Goal: Task Accomplishment & Management: Manage account settings

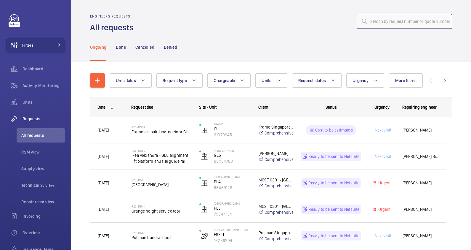
click at [389, 20] on input "text" at bounding box center [404, 21] width 95 height 15
paste input "R25-11551"
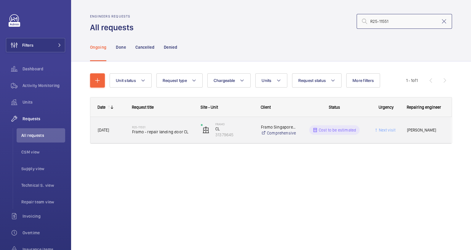
type input "R25-11551"
click at [127, 135] on div "R25-11551 Framo - repair landing door CL" at bounding box center [159, 129] width 68 height 27
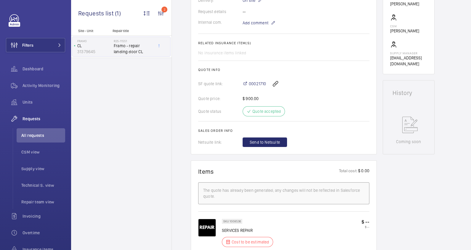
scroll to position [148, 0]
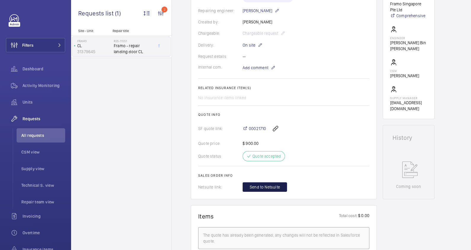
click at [270, 183] on button "Send to Netsuite" at bounding box center [265, 186] width 44 height 9
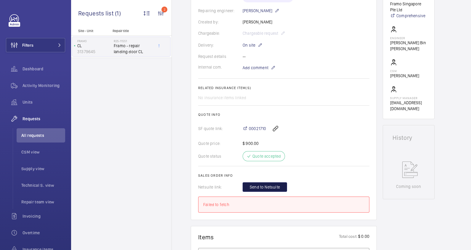
click at [271, 185] on span "Send to Netsuite" at bounding box center [265, 187] width 30 height 6
click at [262, 185] on span "Send to Netsuite" at bounding box center [265, 187] width 30 height 6
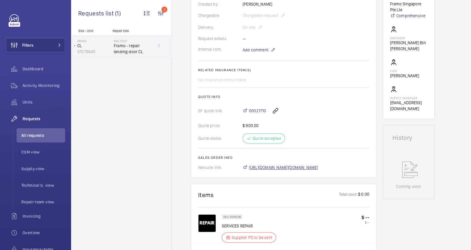
click at [290, 167] on span "[URL][DOMAIN_NAME][DOMAIN_NAME]" at bounding box center [283, 167] width 69 height 6
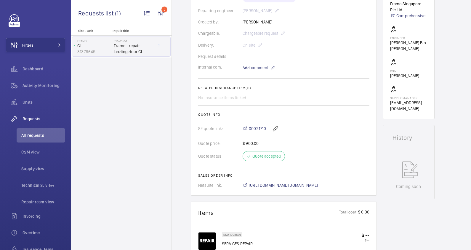
scroll to position [166, 0]
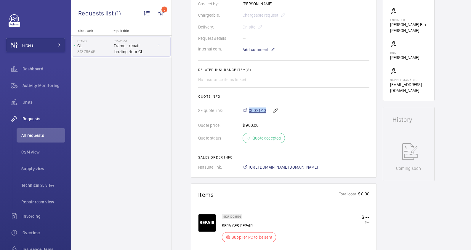
drag, startPoint x: 248, startPoint y: 104, endPoint x: 265, endPoint y: 108, distance: 17.8
click at [265, 108] on div "00021710" at bounding box center [306, 110] width 127 height 14
copy span "00021710"
click at [318, 107] on div "00021710" at bounding box center [306, 110] width 127 height 14
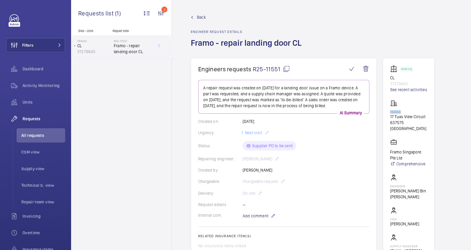
drag, startPoint x: 401, startPoint y: 111, endPoint x: 389, endPoint y: 111, distance: 11.6
click at [389, 111] on wm-front-card "Working CL 31379645 See recent activities Framo 17 Tuas View Circuit 637575 [GE…" at bounding box center [409, 162] width 52 height 209
copy p "Framo"
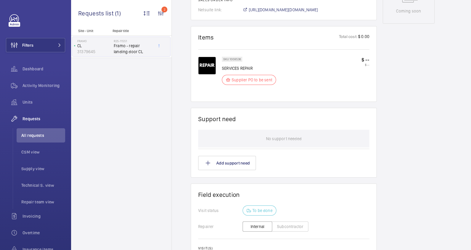
scroll to position [408, 0]
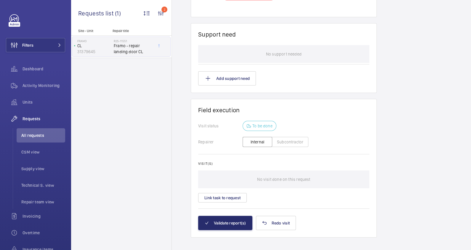
click at [293, 143] on button "Subcontractor" at bounding box center [290, 142] width 36 height 10
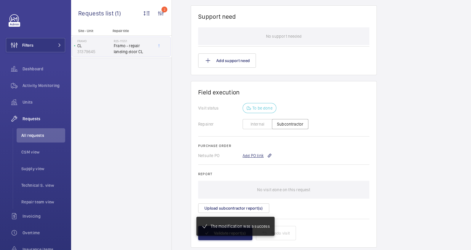
click at [258, 154] on div "Add PO link" at bounding box center [257, 155] width 29 height 6
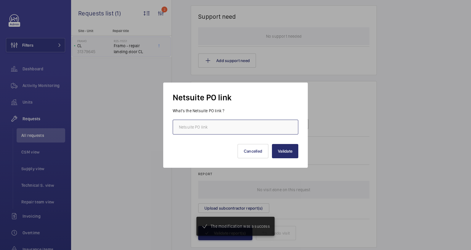
click at [199, 125] on input "text" at bounding box center [236, 126] width 126 height 15
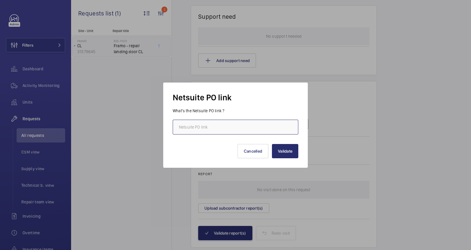
paste input "[URL][DOMAIN_NAME][DOMAIN_NAME]"
type input "[URL][DOMAIN_NAME][DOMAIN_NAME]"
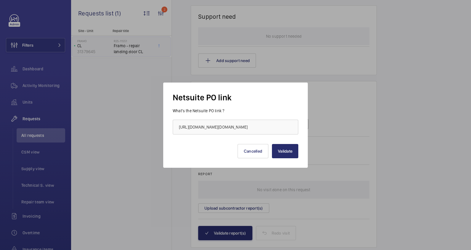
scroll to position [0, 0]
click at [189, 148] on div "Validate Cancelled" at bounding box center [236, 146] width 126 height 24
click at [284, 153] on button "Validate" at bounding box center [285, 151] width 26 height 14
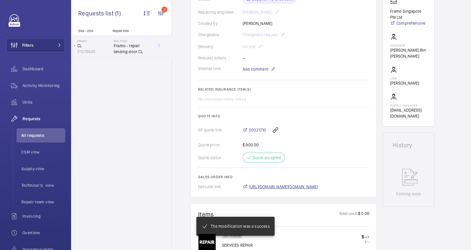
scroll to position [146, 0]
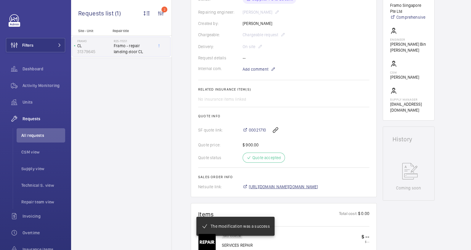
click at [317, 183] on span "[URL][DOMAIN_NAME][DOMAIN_NAME]" at bounding box center [283, 186] width 69 height 6
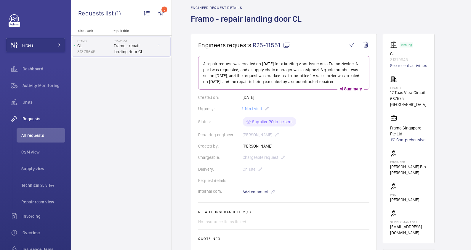
scroll to position [0, 0]
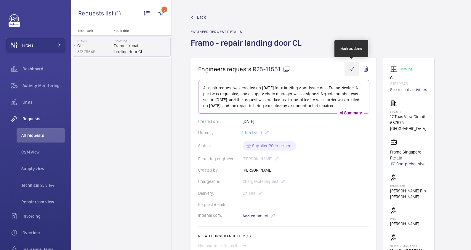
click at [352, 69] on wm-front-icon-button at bounding box center [352, 69] width 14 height 14
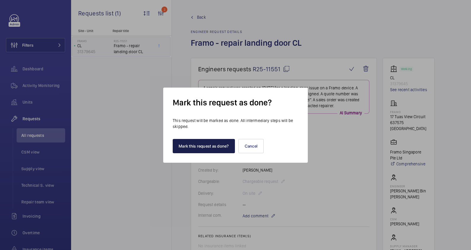
click at [202, 146] on button "Mark this request as done?" at bounding box center [204, 146] width 62 height 14
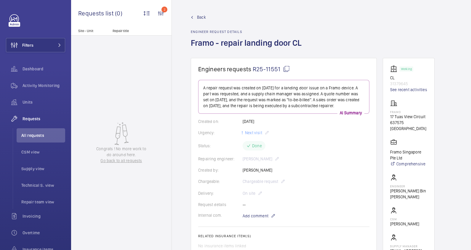
click at [203, 16] on span "Back" at bounding box center [201, 17] width 9 height 6
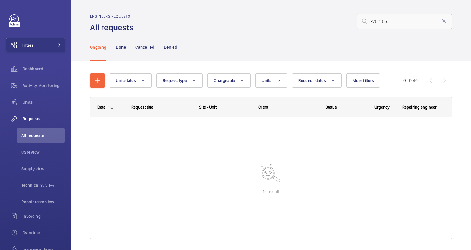
click at [441, 22] on mat-icon at bounding box center [444, 21] width 7 height 7
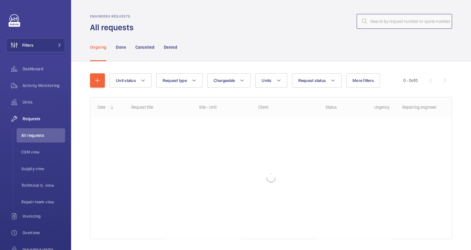
click at [367, 24] on input "text" at bounding box center [404, 21] width 95 height 15
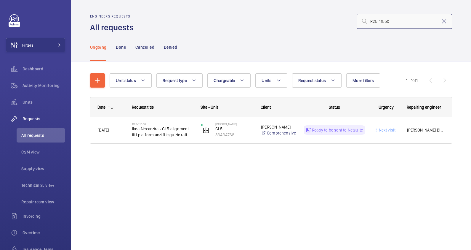
type input "R25-11550"
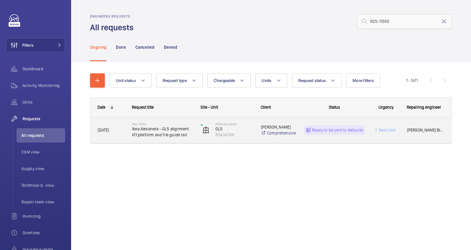
click at [155, 130] on span "Ikea Alexandra - GL5 alignment lift platform and file guide rail" at bounding box center [162, 132] width 61 height 12
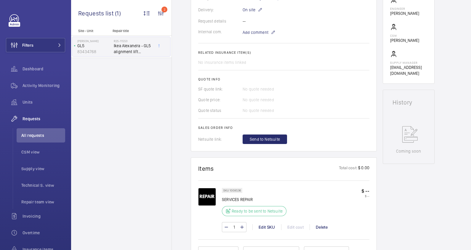
scroll to position [259, 0]
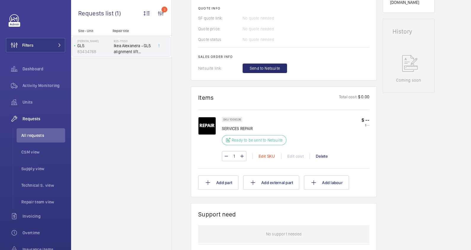
click at [268, 156] on div "Edit SKU" at bounding box center [267, 156] width 29 height 6
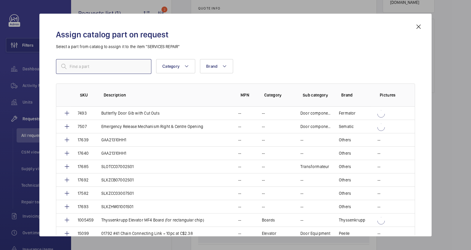
click at [94, 68] on input "text" at bounding box center [103, 66] width 95 height 15
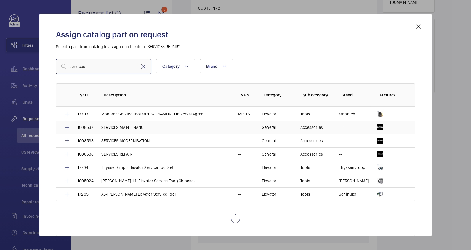
type input "services"
click at [0, 0] on tbody "19027 9300 Brake Solenoid (Service brake: 110V AC) -- Escalator Brake [PERSON_N…" at bounding box center [0, 0] width 0 height 0
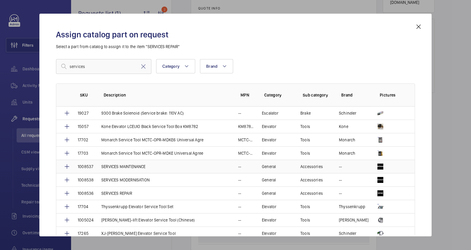
click at [133, 164] on p "SERVICES MAINTENANCE" at bounding box center [123, 166] width 44 height 6
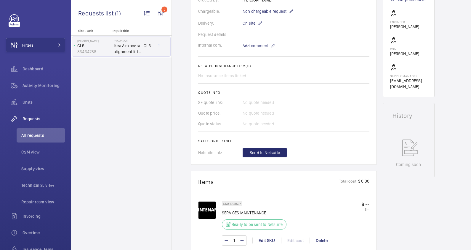
scroll to position [185, 0]
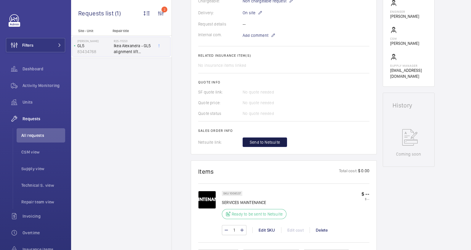
click at [270, 142] on span "Send to Netsuite" at bounding box center [265, 142] width 30 height 6
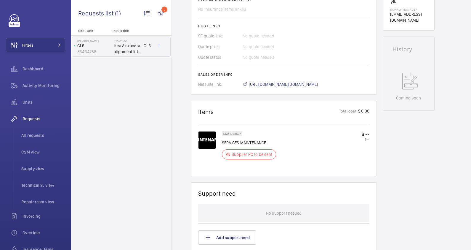
scroll to position [259, 0]
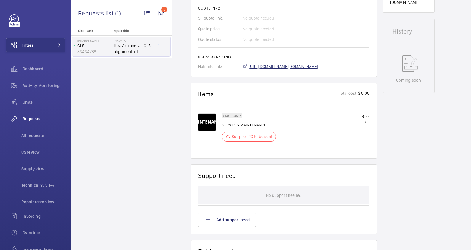
click at [311, 67] on span "[URL][DOMAIN_NAME][DOMAIN_NAME]" at bounding box center [283, 66] width 69 height 6
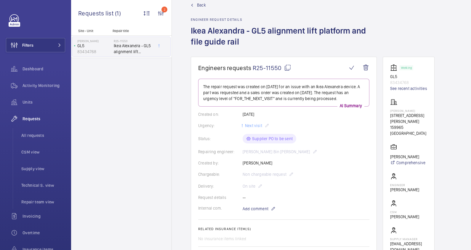
scroll to position [0, 0]
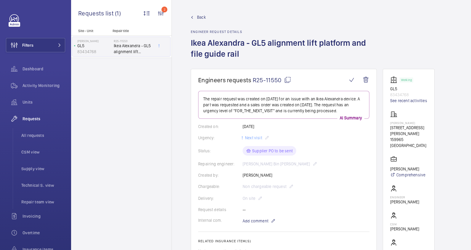
drag, startPoint x: 416, startPoint y: 123, endPoint x: 389, endPoint y: 124, distance: 27.3
click at [389, 124] on wm-front-card "Working GL5 83434768 See recent activities [PERSON_NAME] [STREET_ADDRESS][PERSO…" at bounding box center [409, 170] width 52 height 203
copy p "[PERSON_NAME]"
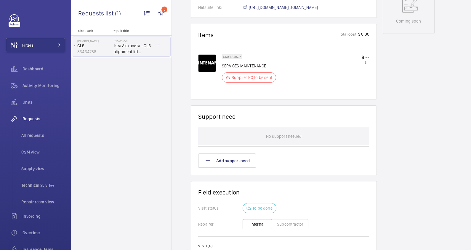
scroll to position [406, 0]
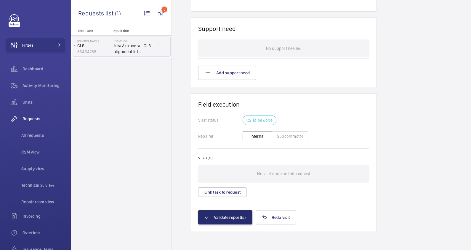
click at [291, 135] on button "Subcontractor" at bounding box center [290, 136] width 36 height 10
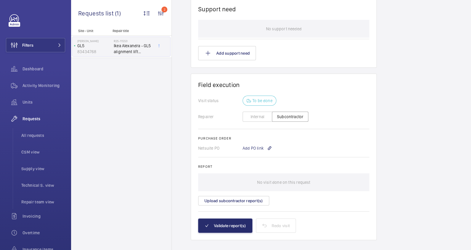
scroll to position [440, 0]
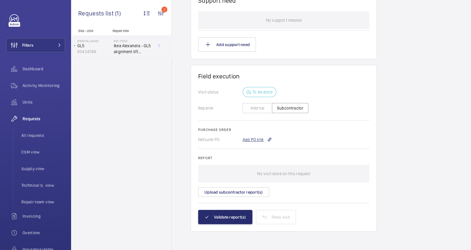
click at [253, 140] on div "Add PO link" at bounding box center [257, 139] width 29 height 6
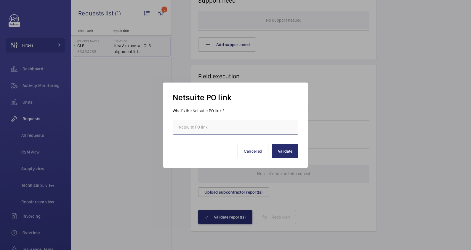
click at [203, 127] on input "text" at bounding box center [236, 126] width 126 height 15
paste input "[URL][DOMAIN_NAME][DOMAIN_NAME]"
type input "[URL][DOMAIN_NAME][DOMAIN_NAME]"
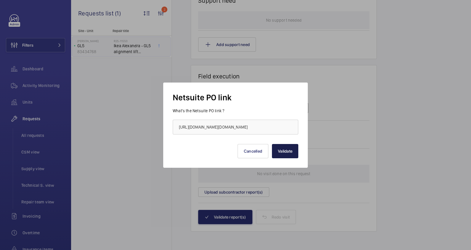
scroll to position [0, 0]
click at [287, 152] on button "Validate" at bounding box center [285, 151] width 26 height 14
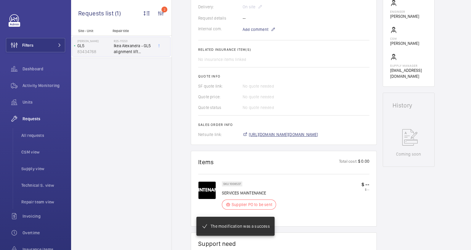
scroll to position [191, 0]
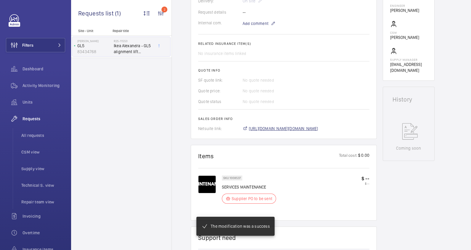
click at [308, 127] on span "[URL][DOMAIN_NAME][DOMAIN_NAME]" at bounding box center [283, 128] width 69 height 6
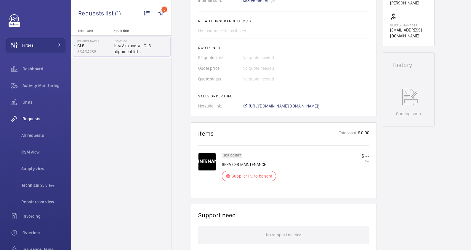
scroll to position [448, 0]
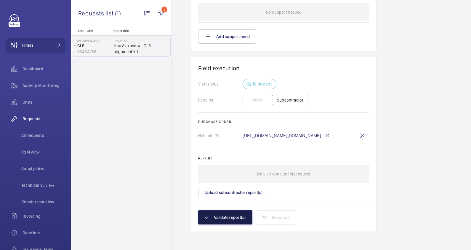
click at [232, 219] on button "Validate report(s)" at bounding box center [225, 217] width 54 height 14
